Goal: Navigation & Orientation: Understand site structure

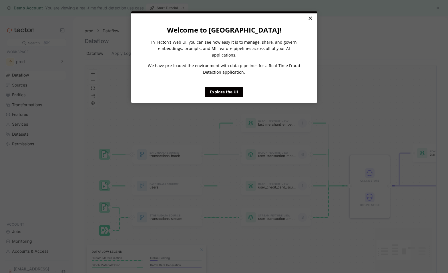
click at [312, 18] on link "×" at bounding box center [310, 18] width 10 height 10
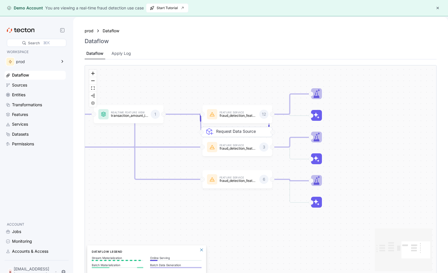
drag, startPoint x: 416, startPoint y: 137, endPoint x: 370, endPoint y: 131, distance: 47.0
click at [369, 131] on div "Batch Data Source transactions_batch Stream Data Source transactions_stream Bat…" at bounding box center [261, 170] width 352 height 211
click at [29, 83] on div "Sources" at bounding box center [38, 85] width 53 height 6
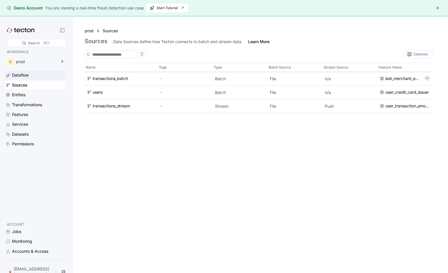
click at [20, 77] on div "Dataflow" at bounding box center [20, 75] width 17 height 6
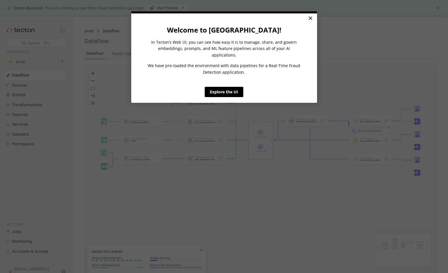
click at [307, 20] on link "×" at bounding box center [310, 18] width 10 height 10
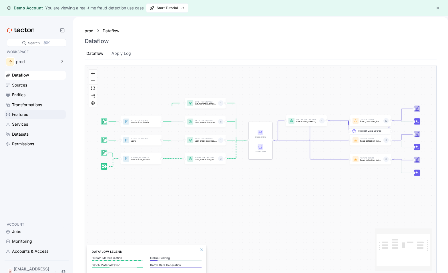
click at [31, 116] on div "Features" at bounding box center [38, 115] width 53 height 6
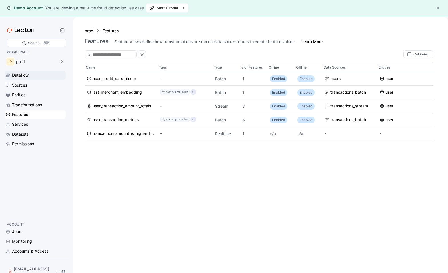
click at [44, 77] on div "Dataflow" at bounding box center [38, 75] width 53 height 6
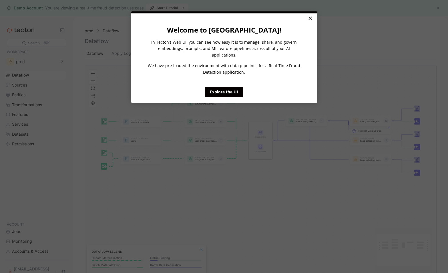
click at [311, 19] on link "×" at bounding box center [310, 18] width 10 height 10
